Goal: Task Accomplishment & Management: Manage account settings

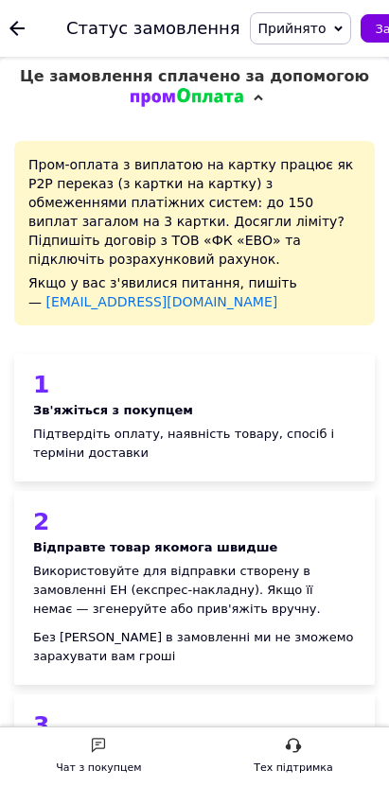
scroll to position [42, 0]
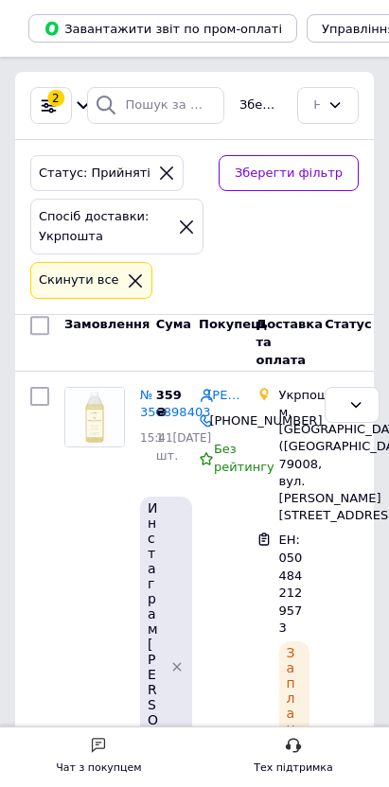
scroll to position [34, 0]
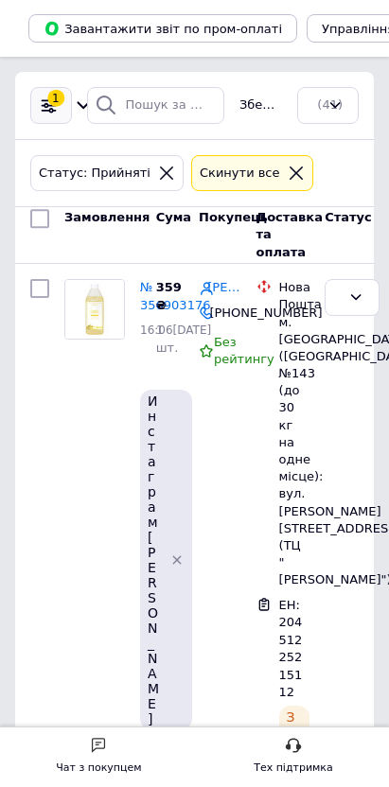
click at [72, 123] on div "1 Фільтри" at bounding box center [51, 105] width 42 height 37
click at [94, 114] on icon at bounding box center [84, 106] width 20 height 20
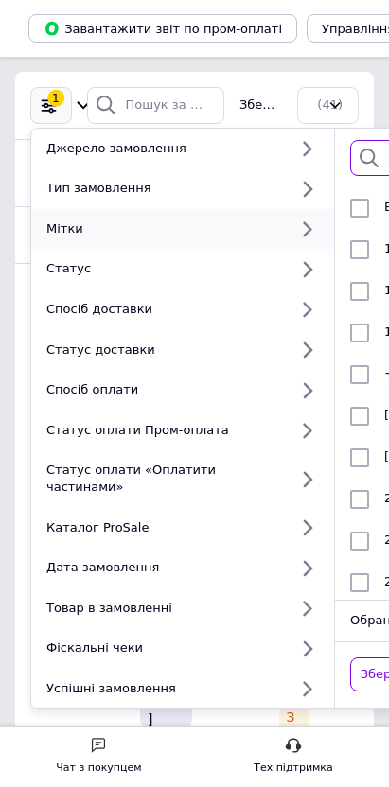
type input "ин"
checkbox input "true"
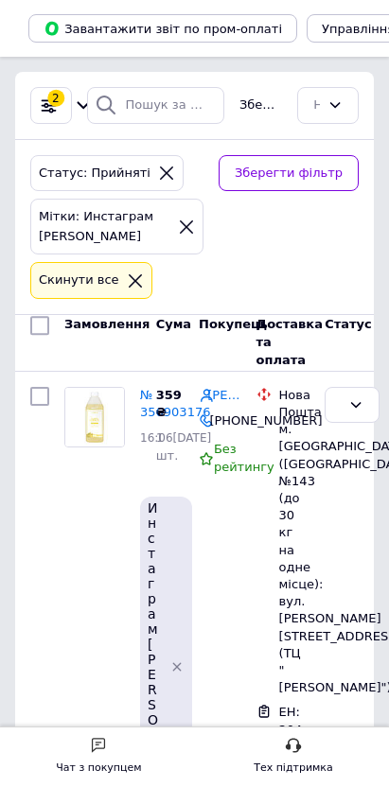
click at [49, 317] on input "checkbox" at bounding box center [39, 326] width 19 height 19
checkbox input "true"
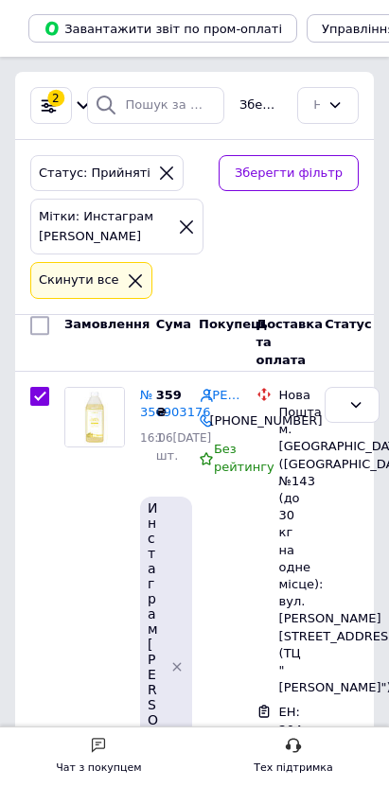
checkbox input "true"
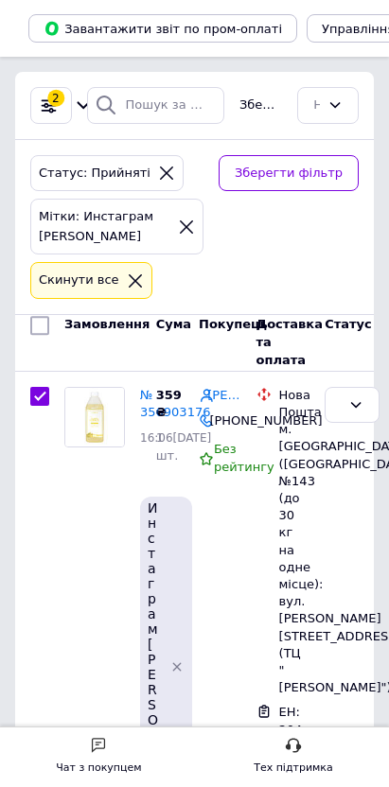
checkbox input "true"
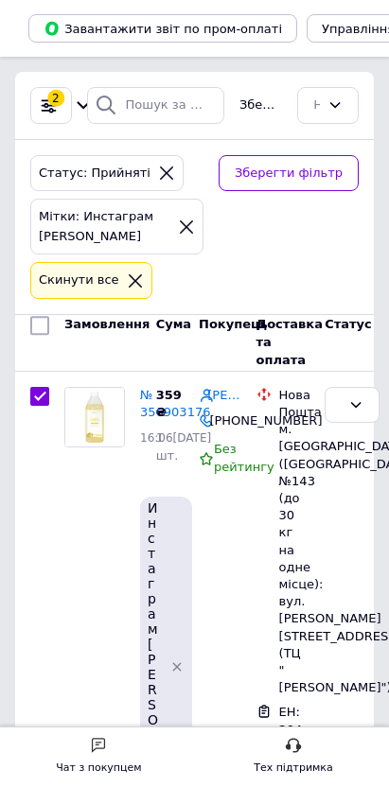
checkbox input "true"
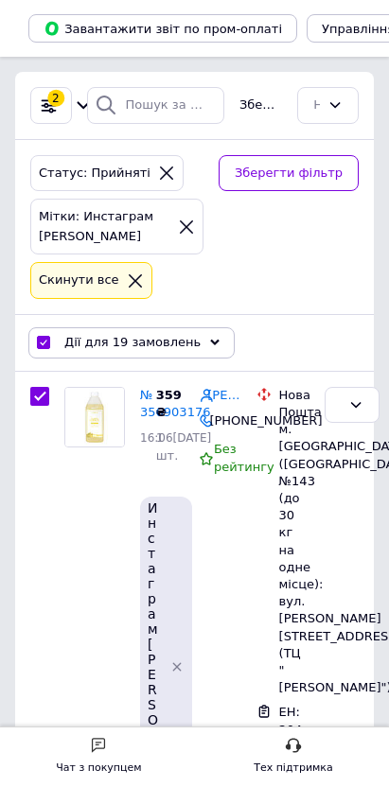
click at [49, 337] on input "checkbox" at bounding box center [43, 343] width 12 height 12
checkbox input "false"
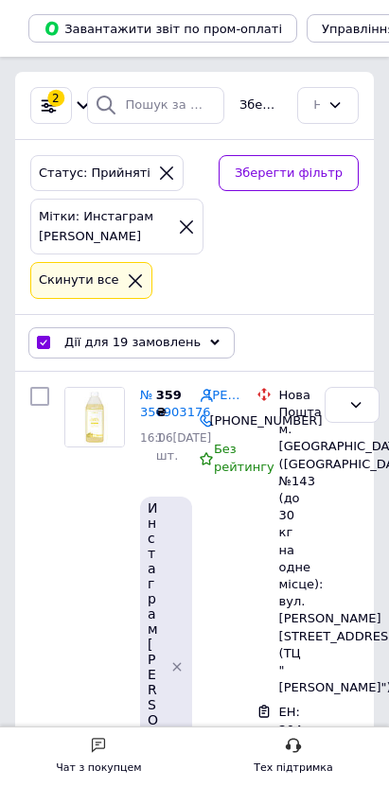
checkbox input "false"
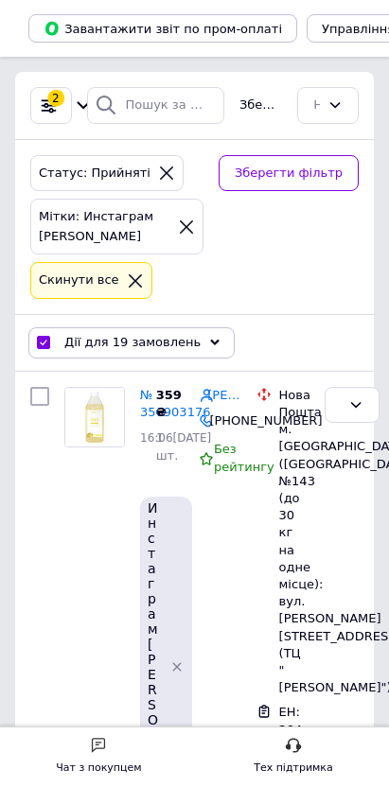
checkbox input "false"
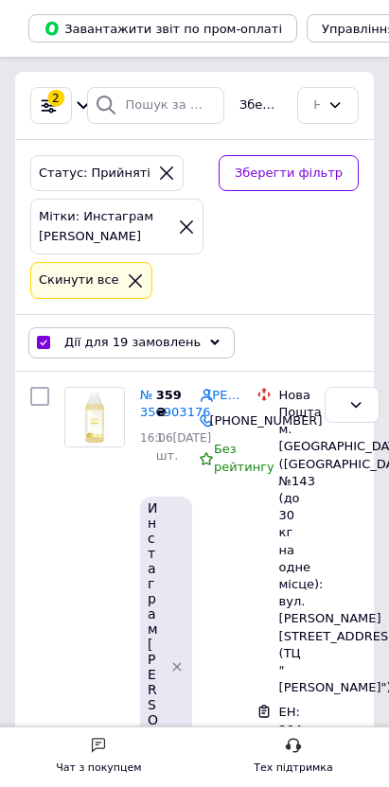
checkbox input "false"
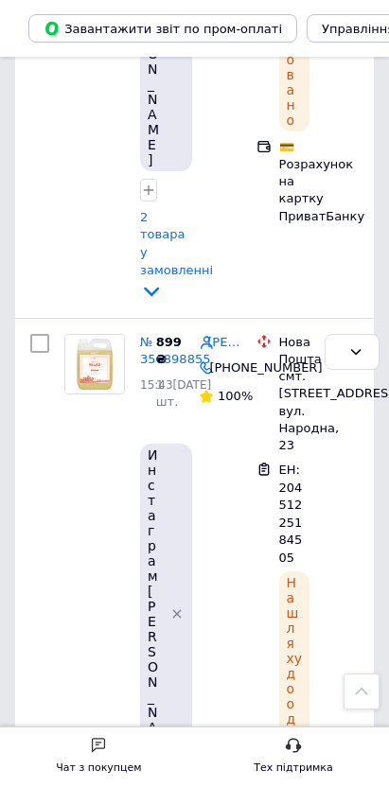
scroll to position [2654, 0]
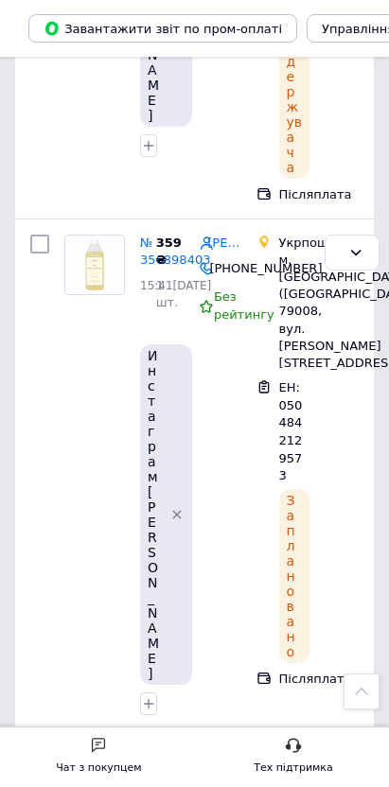
drag, startPoint x: 1061, startPoint y: 505, endPoint x: 940, endPoint y: 502, distance: 121.1
copy link "[PERSON_NAME]"
drag, startPoint x: 1052, startPoint y: 353, endPoint x: 939, endPoint y: 353, distance: 112.5
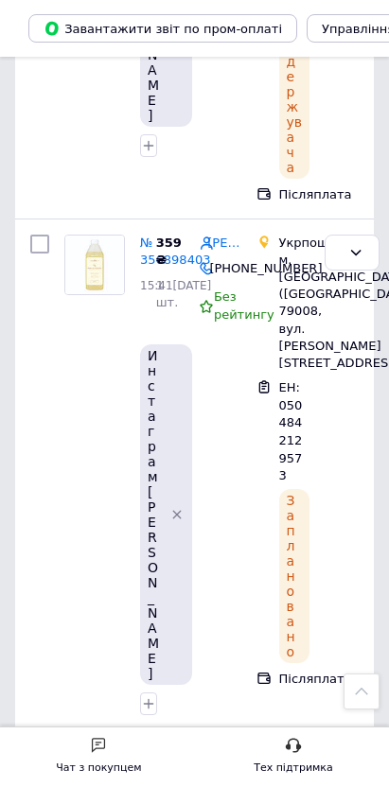
copy link "[PERSON_NAME] [PERSON_NAME]"
drag, startPoint x: 1053, startPoint y: 183, endPoint x: 939, endPoint y: 183, distance: 113.5
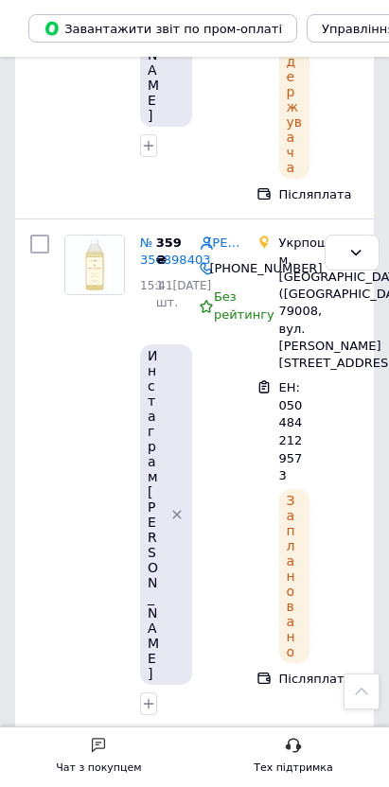
copy link "[PERSON_NAME]"
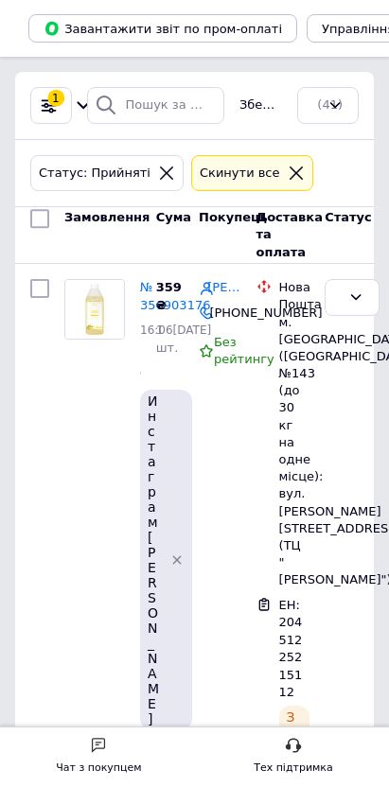
click at [57, 247] on div at bounding box center [40, 235] width 34 height 68
click at [49, 228] on input "checkbox" at bounding box center [39, 218] width 19 height 19
checkbox input "true"
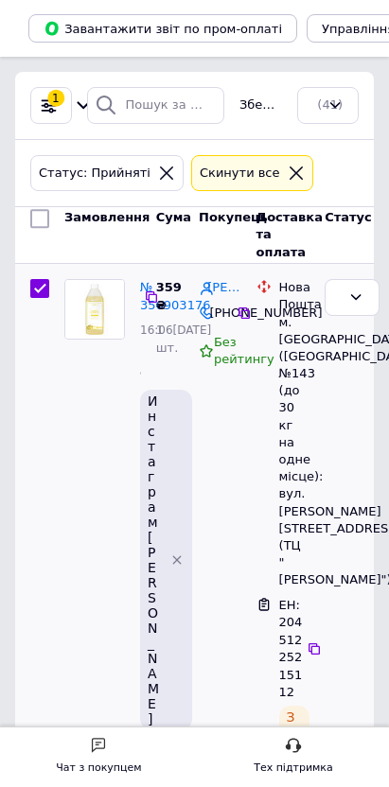
checkbox input "true"
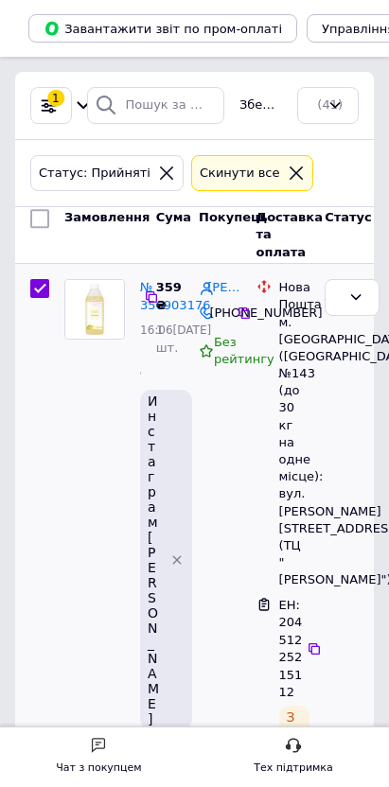
checkbox input "true"
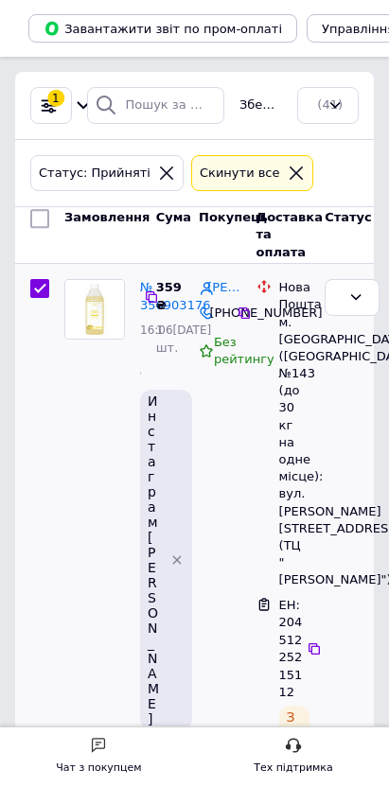
checkbox input "true"
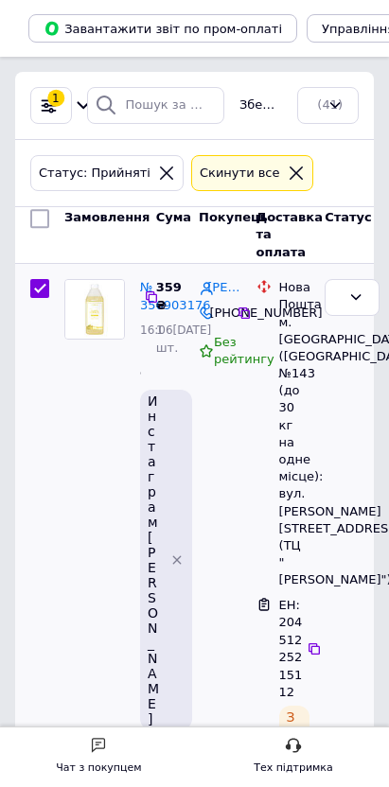
checkbox input "true"
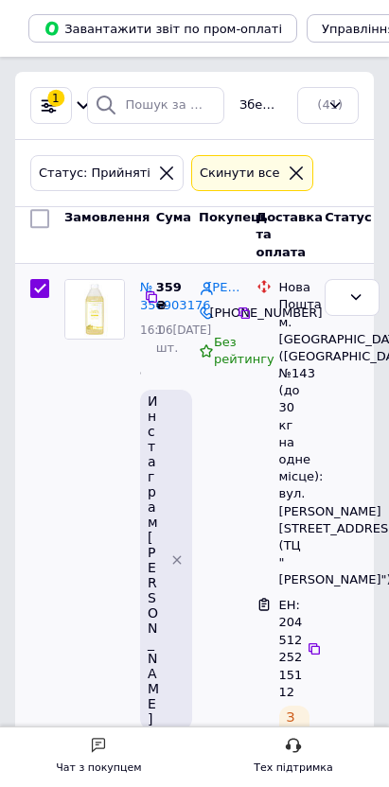
checkbox input "true"
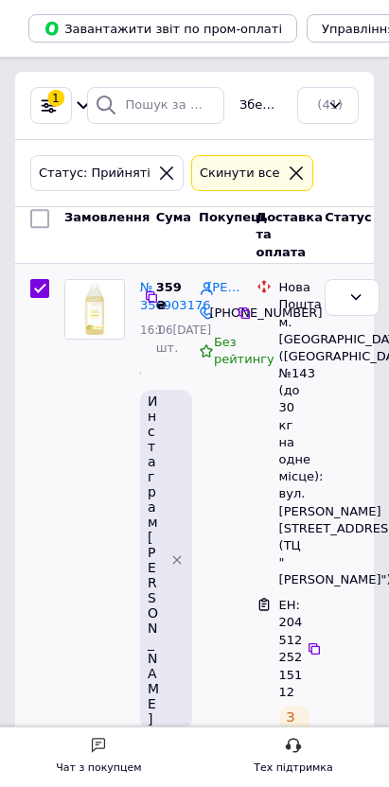
checkbox input "true"
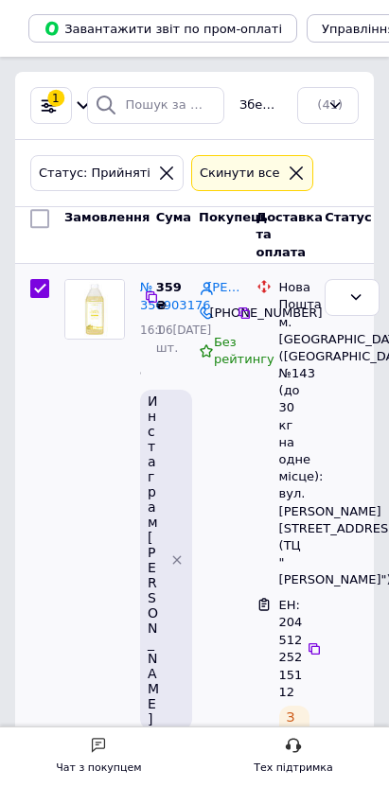
checkbox input "true"
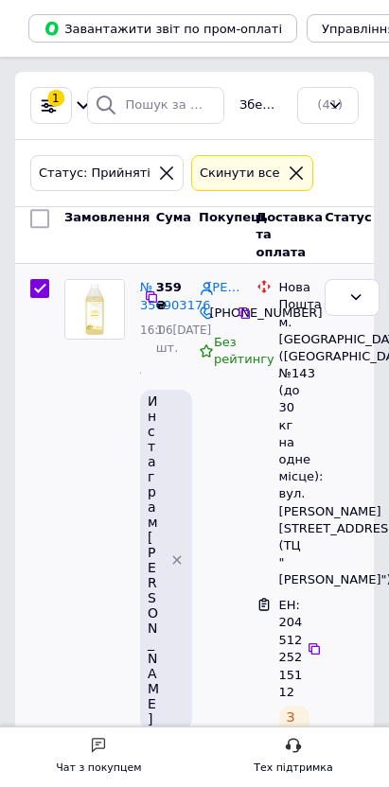
checkbox input "true"
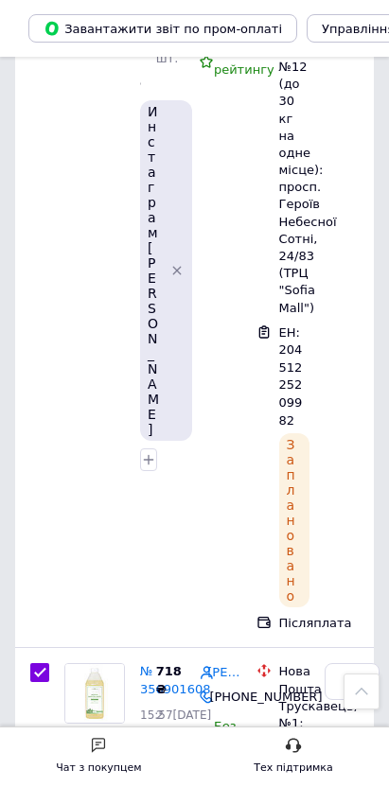
scroll to position [840, 0]
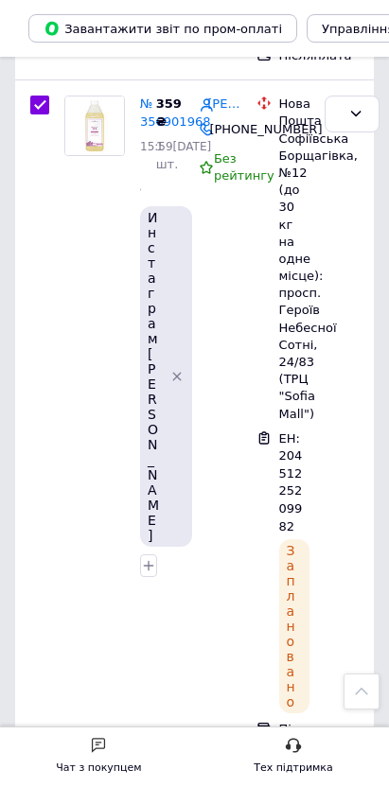
checkbox input "false"
checkbox input "true"
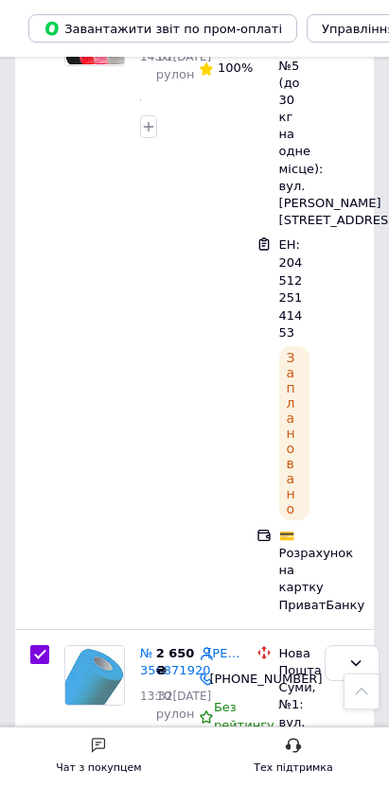
scroll to position [3677, 0]
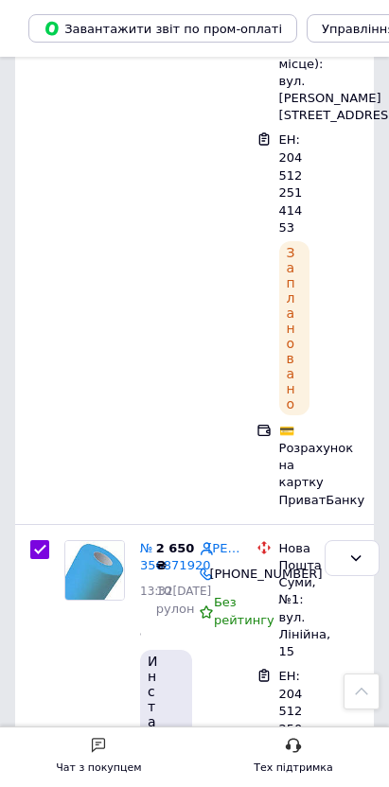
checkbox input "false"
checkbox input "true"
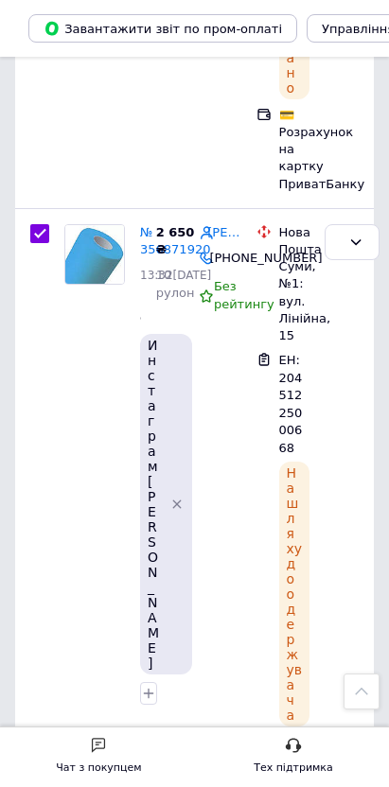
scroll to position [4098, 0]
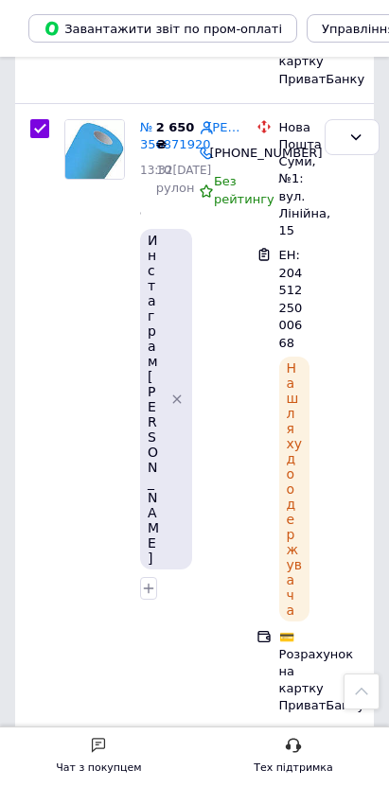
checkbox input "false"
checkbox input "true"
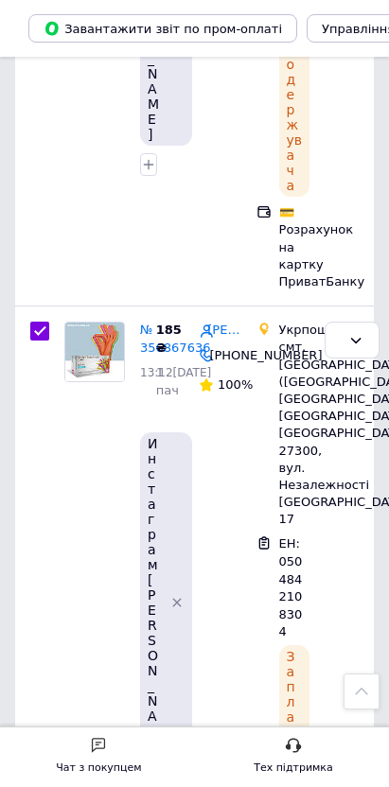
scroll to position [5254, 0]
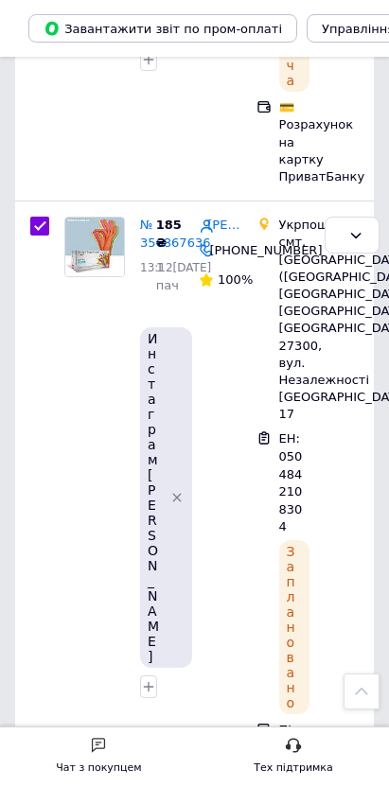
checkbox input "false"
checkbox input "true"
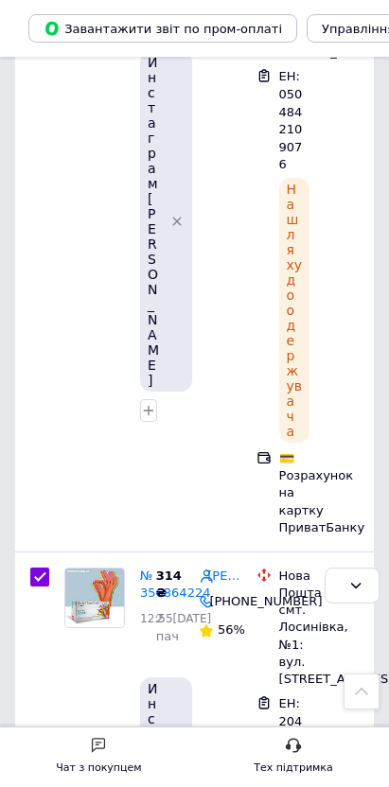
scroll to position [6900, 0]
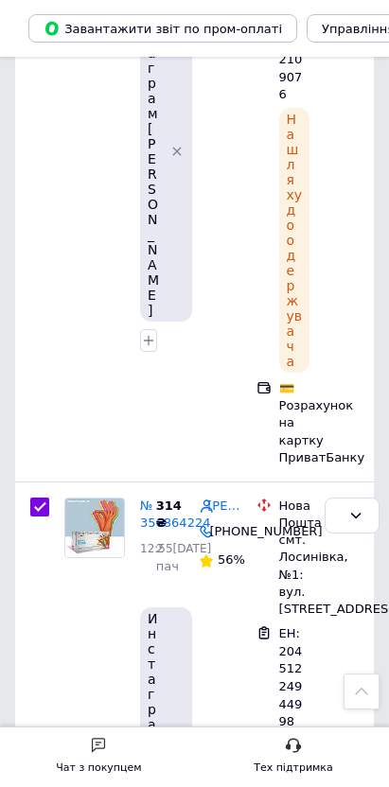
checkbox input "false"
checkbox input "true"
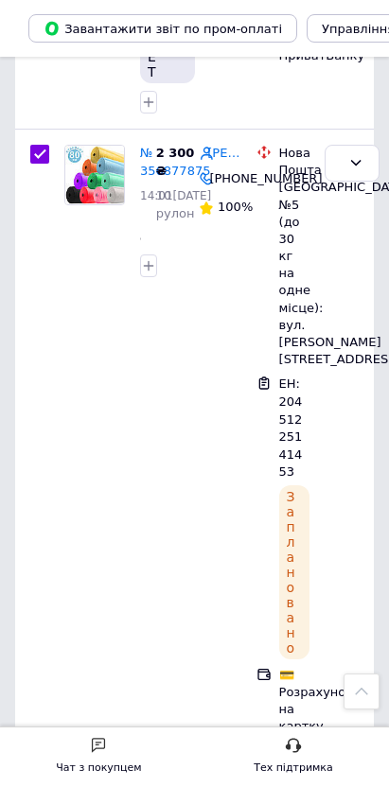
scroll to position [3327, 0]
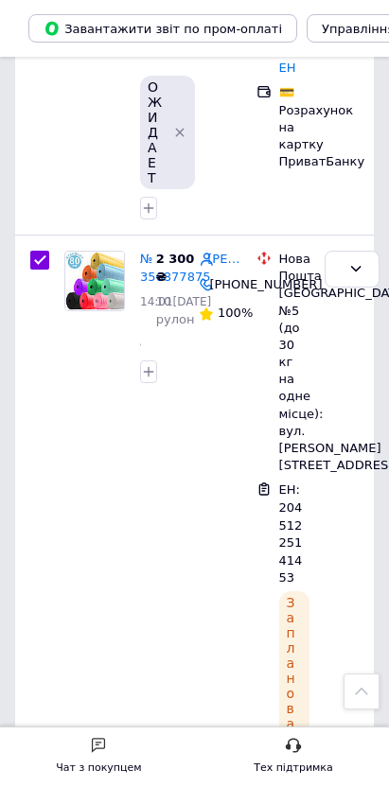
checkbox input "true"
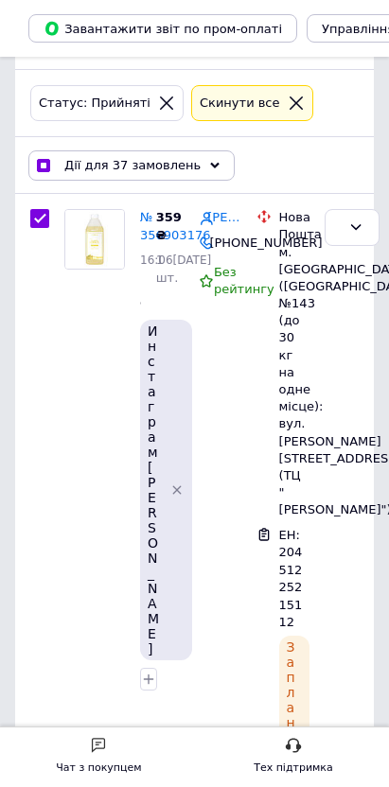
scroll to position [0, 0]
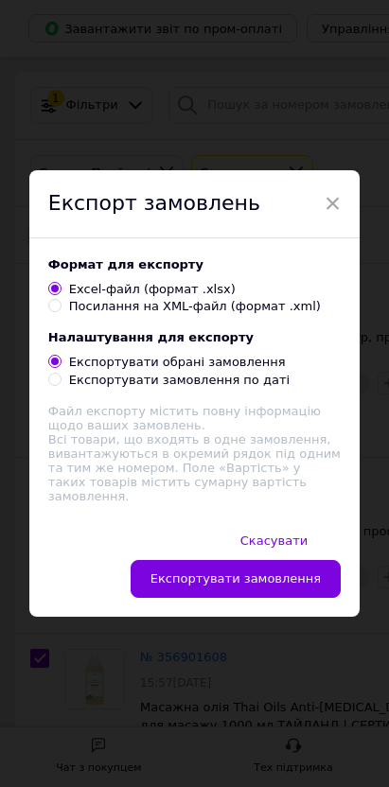
click at [359, 582] on div "Скасувати   Експортувати замовлення" at bounding box center [194, 569] width 330 height 95
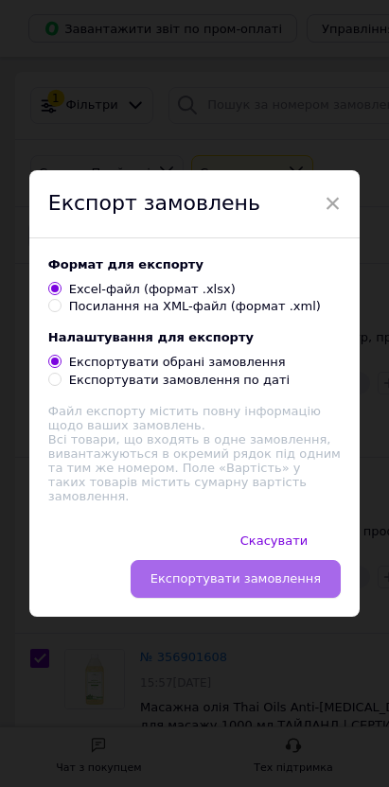
click at [340, 564] on button "Експортувати замовлення" at bounding box center [236, 579] width 210 height 38
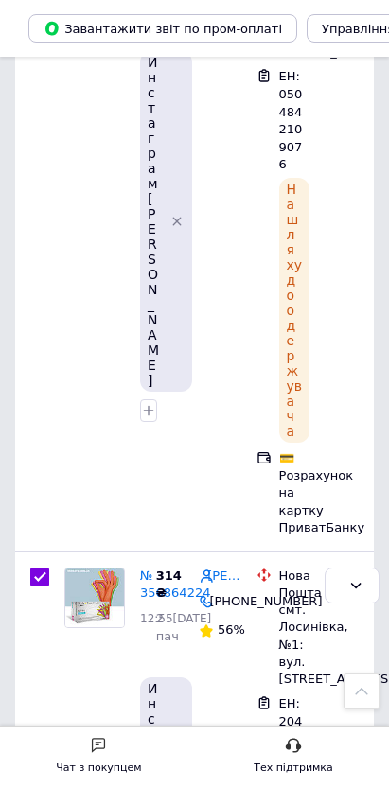
scroll to position [6900, 0]
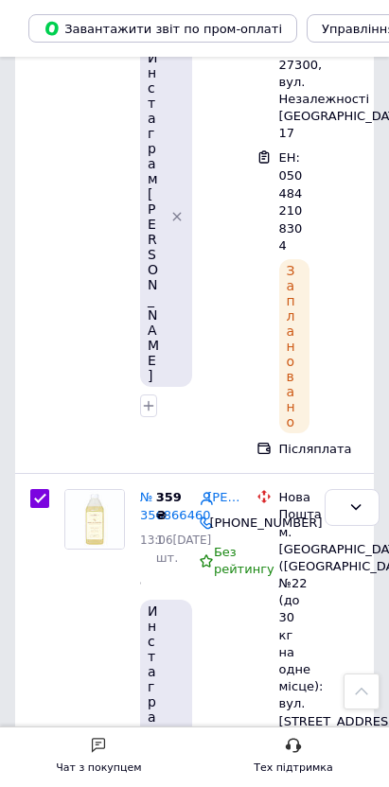
scroll to position [5325, 0]
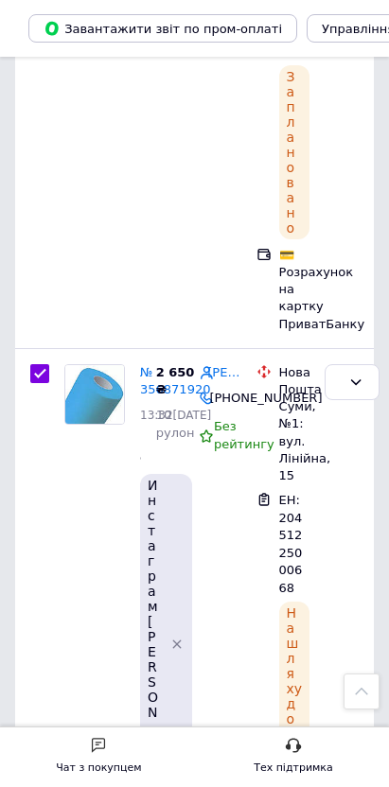
scroll to position [3748, 0]
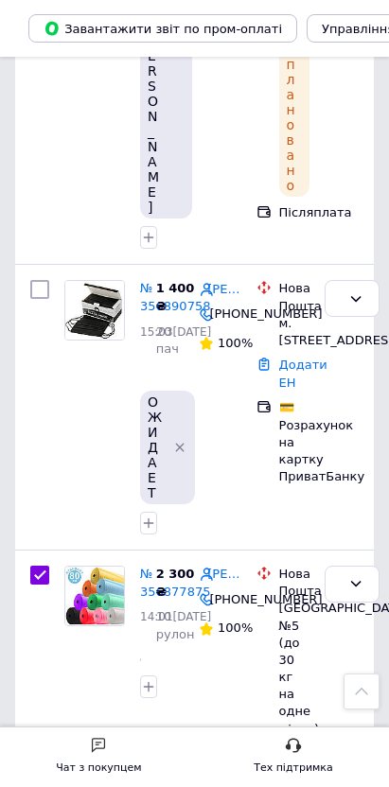
scroll to position [2907, 0]
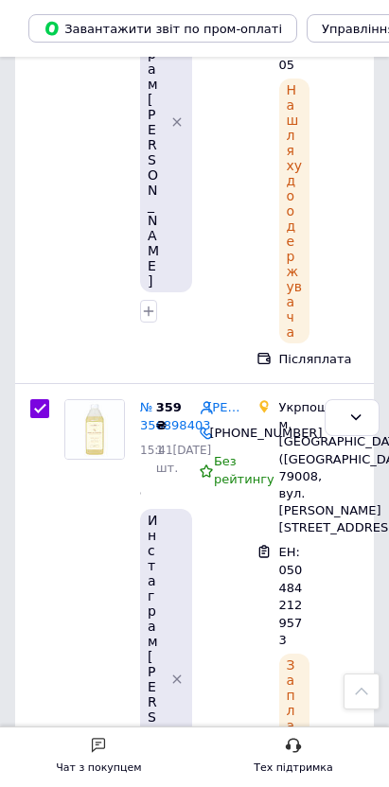
scroll to position [2276, 0]
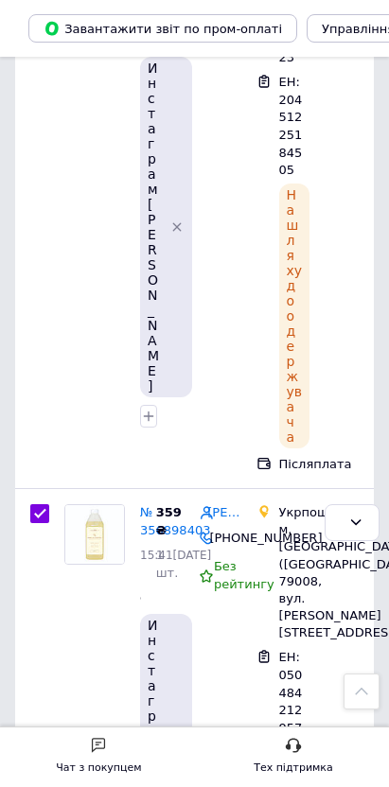
checkbox input "true"
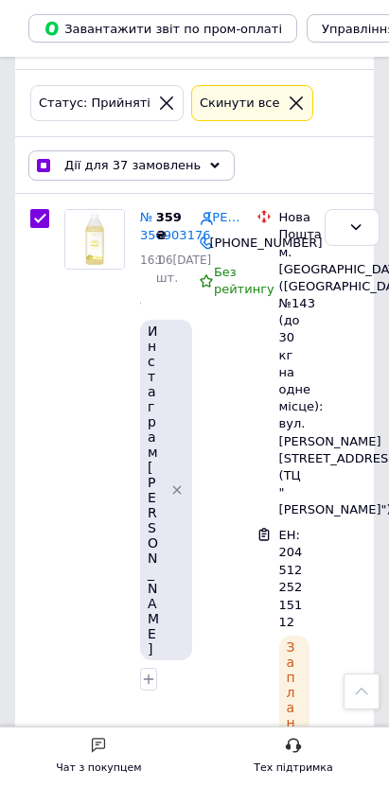
scroll to position [0, 0]
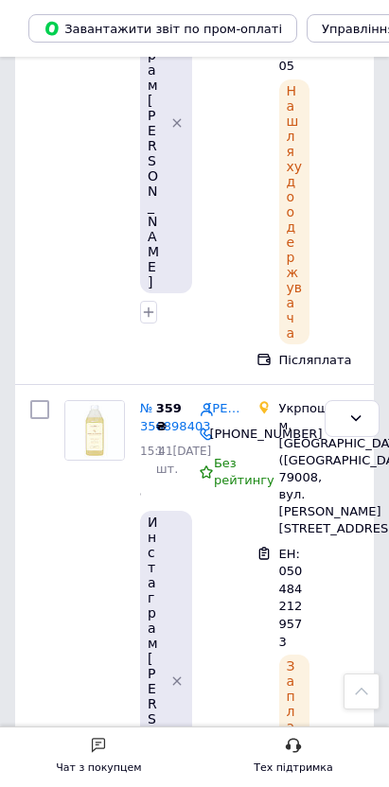
scroll to position [2339, 0]
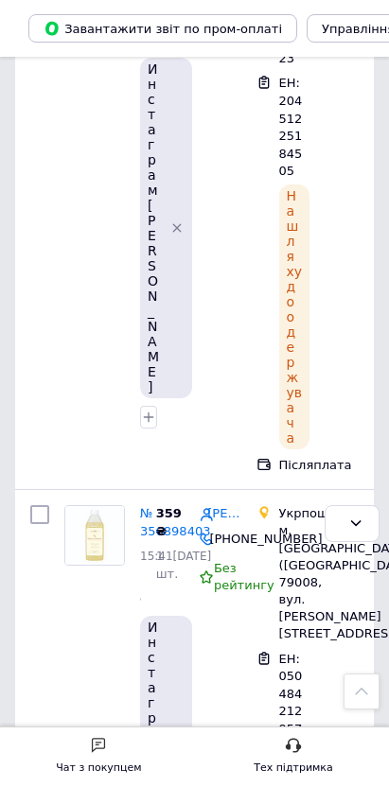
drag, startPoint x: 1048, startPoint y: 305, endPoint x: 937, endPoint y: 315, distance: 111.1
copy link "[PERSON_NAME]"
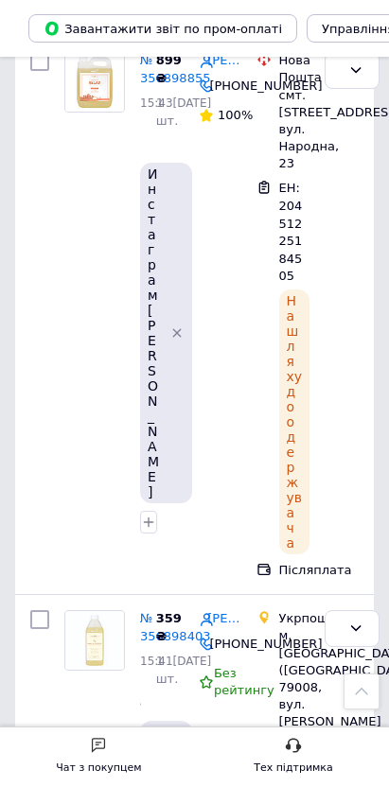
scroll to position [2129, 0]
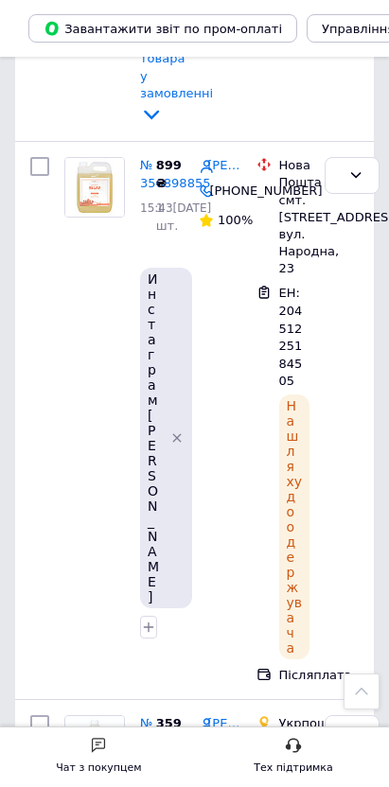
drag, startPoint x: 1023, startPoint y: 352, endPoint x: 940, endPoint y: 355, distance: 83.3
copy link "[PERSON_NAME]"
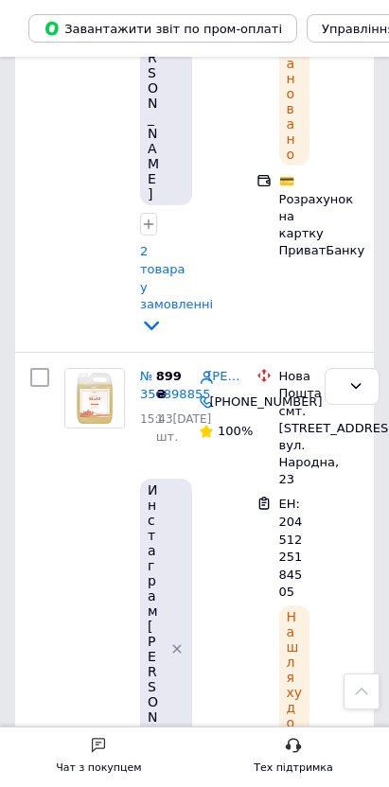
scroll to position [1813, 0]
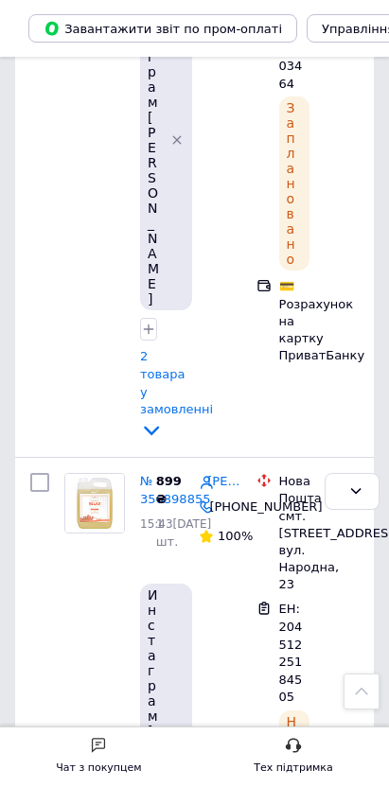
drag, startPoint x: 1108, startPoint y: 488, endPoint x: 939, endPoint y: 488, distance: 169.3
copy link "[PERSON_NAME]"
drag, startPoint x: 1053, startPoint y: 306, endPoint x: 908, endPoint y: 353, distance: 151.9
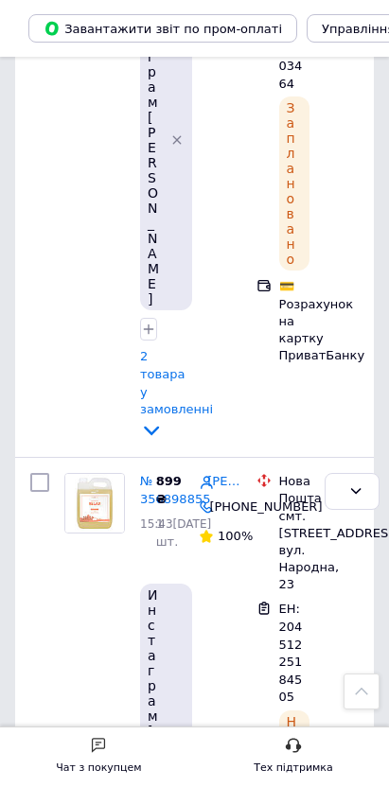
copy link "[PERSON_NAME]"
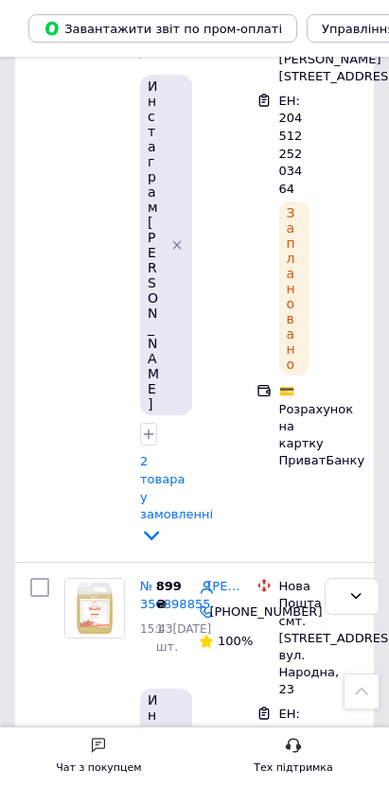
scroll to position [1603, 0]
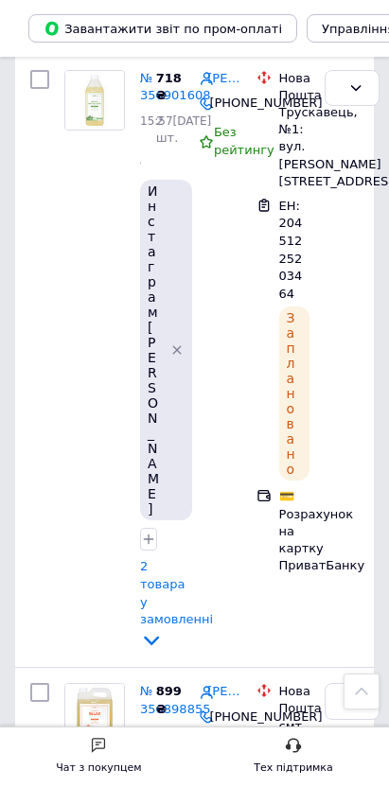
drag, startPoint x: 1022, startPoint y: 332, endPoint x: 933, endPoint y: 337, distance: 89.0
copy link "[PERSON_NAME]"
drag, startPoint x: 1062, startPoint y: 182, endPoint x: 941, endPoint y: 182, distance: 121.1
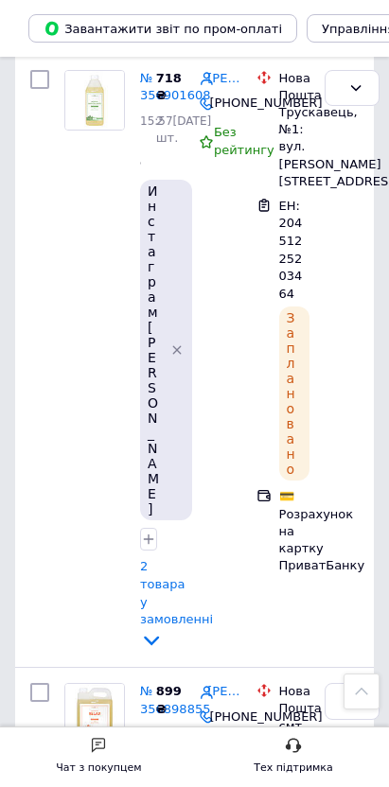
copy link "[PERSON_NAME]"
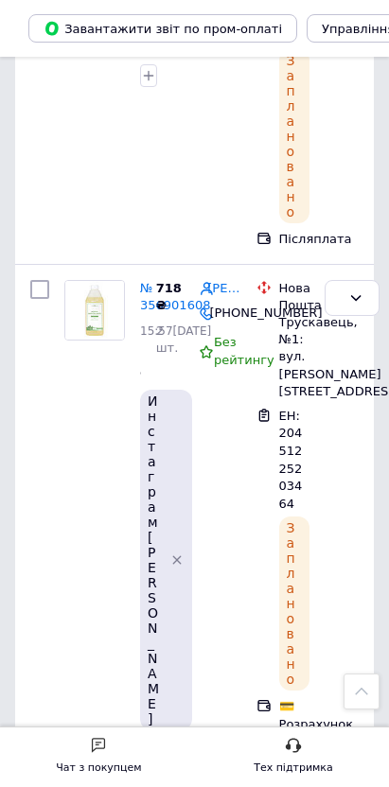
scroll to position [1288, 0]
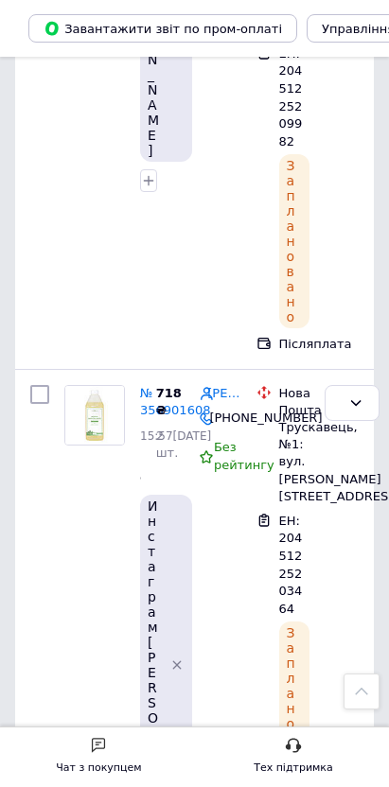
drag, startPoint x: 1067, startPoint y: 325, endPoint x: 933, endPoint y: 332, distance: 133.5
copy link "[PERSON_NAME]"
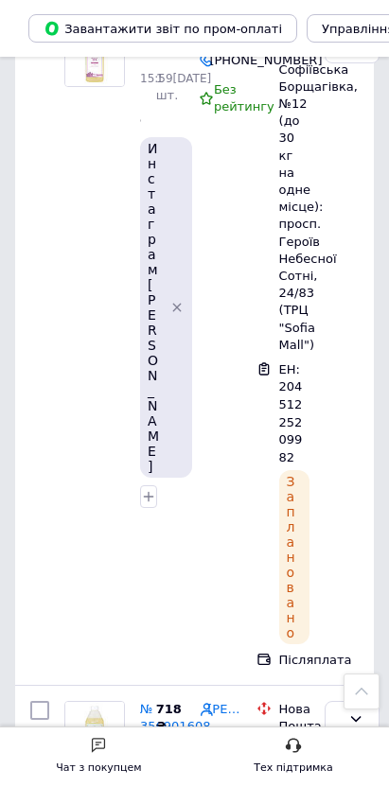
drag, startPoint x: 1057, startPoint y: 441, endPoint x: 936, endPoint y: 452, distance: 121.6
copy link "[PERSON_NAME]"
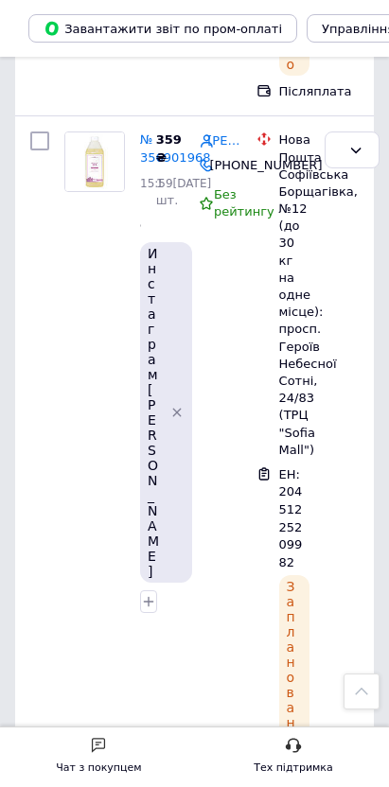
drag, startPoint x: 1055, startPoint y: 410, endPoint x: 933, endPoint y: 409, distance: 121.1
copy link "[PERSON_NAME]"
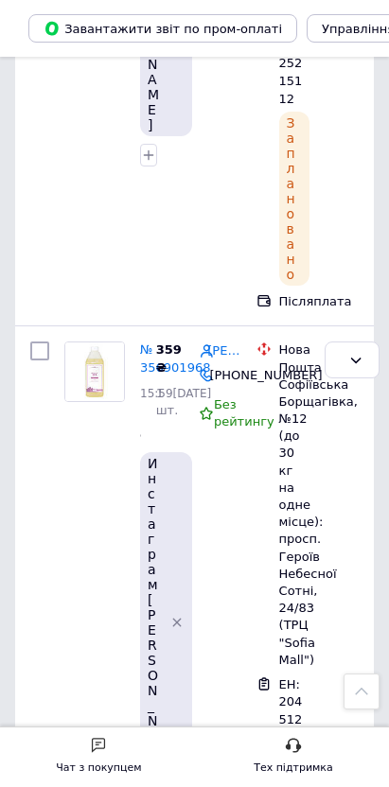
scroll to position [552, 0]
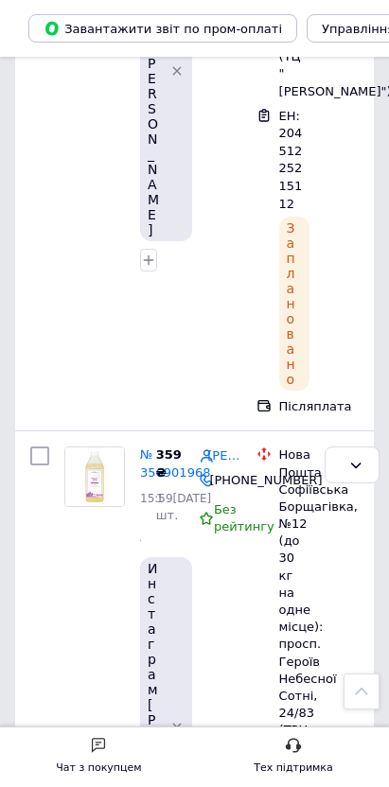
drag, startPoint x: 1059, startPoint y: 416, endPoint x: 939, endPoint y: 428, distance: 120.7
copy link "[PERSON_NAME]"
drag, startPoint x: 1305, startPoint y: 477, endPoint x: 1292, endPoint y: 495, distance: 22.3
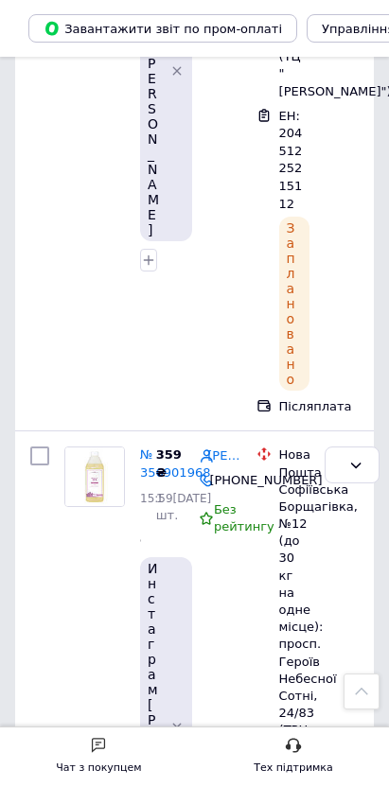
drag, startPoint x: 1069, startPoint y: 270, endPoint x: 942, endPoint y: 275, distance: 126.8
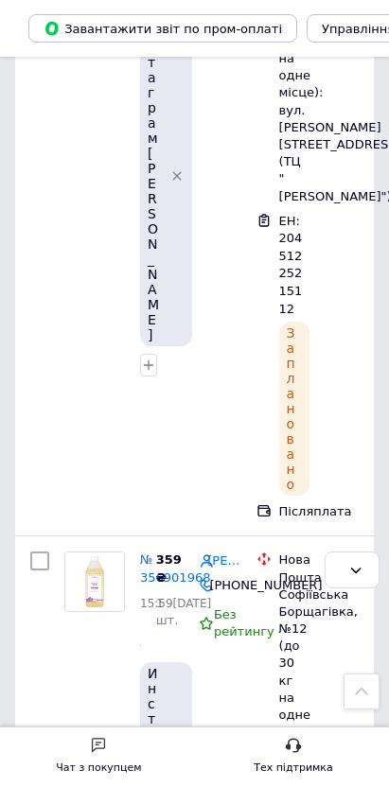
scroll to position [342, 0]
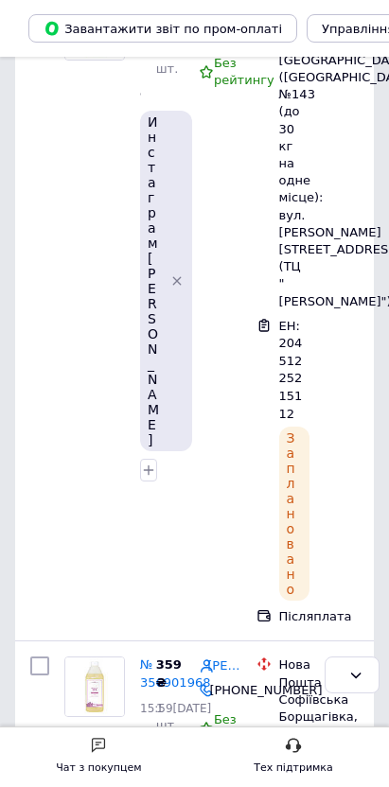
drag, startPoint x: 1061, startPoint y: 300, endPoint x: 940, endPoint y: 318, distance: 122.4
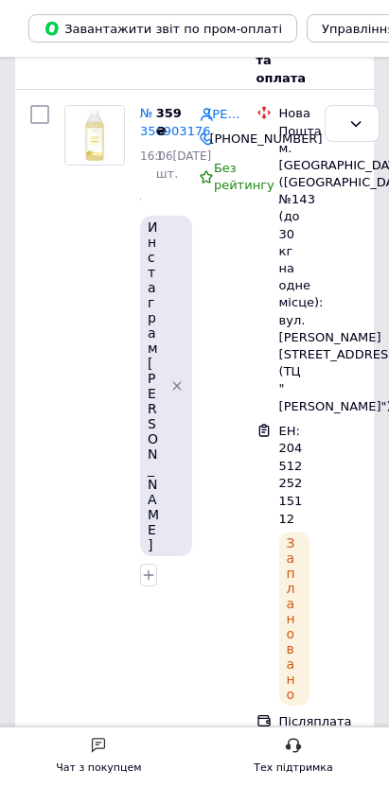
scroll to position [132, 0]
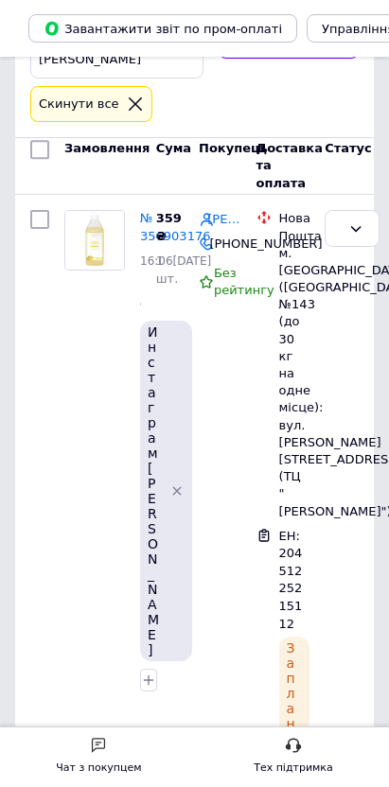
drag, startPoint x: 1052, startPoint y: 344, endPoint x: 937, endPoint y: 344, distance: 114.4
drag, startPoint x: 1318, startPoint y: 411, endPoint x: 1299, endPoint y: 436, distance: 31.6
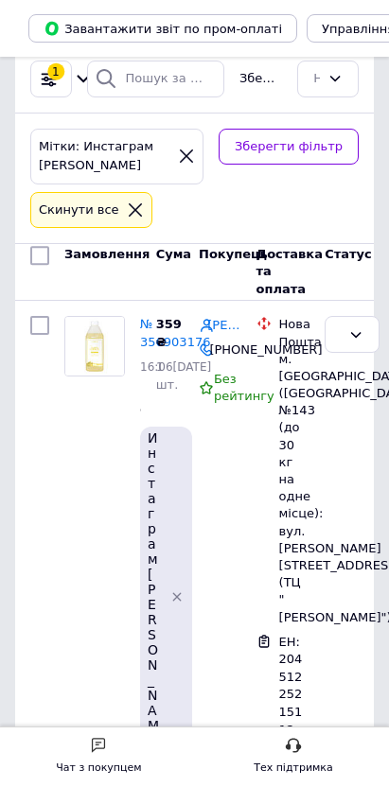
scroll to position [0, 0]
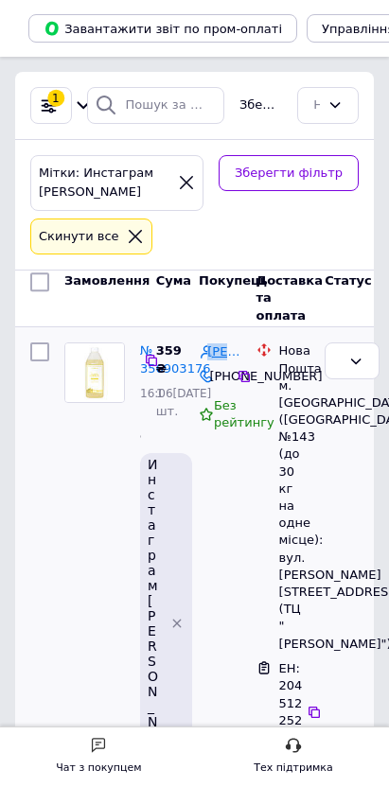
drag, startPoint x: 1046, startPoint y: 300, endPoint x: 943, endPoint y: 305, distance: 103.2
click at [243, 340] on div "[PERSON_NAME]" at bounding box center [220, 351] width 46 height 22
click at [320, 706] on icon at bounding box center [313, 711] width 11 height 11
